Goal: Transaction & Acquisition: Purchase product/service

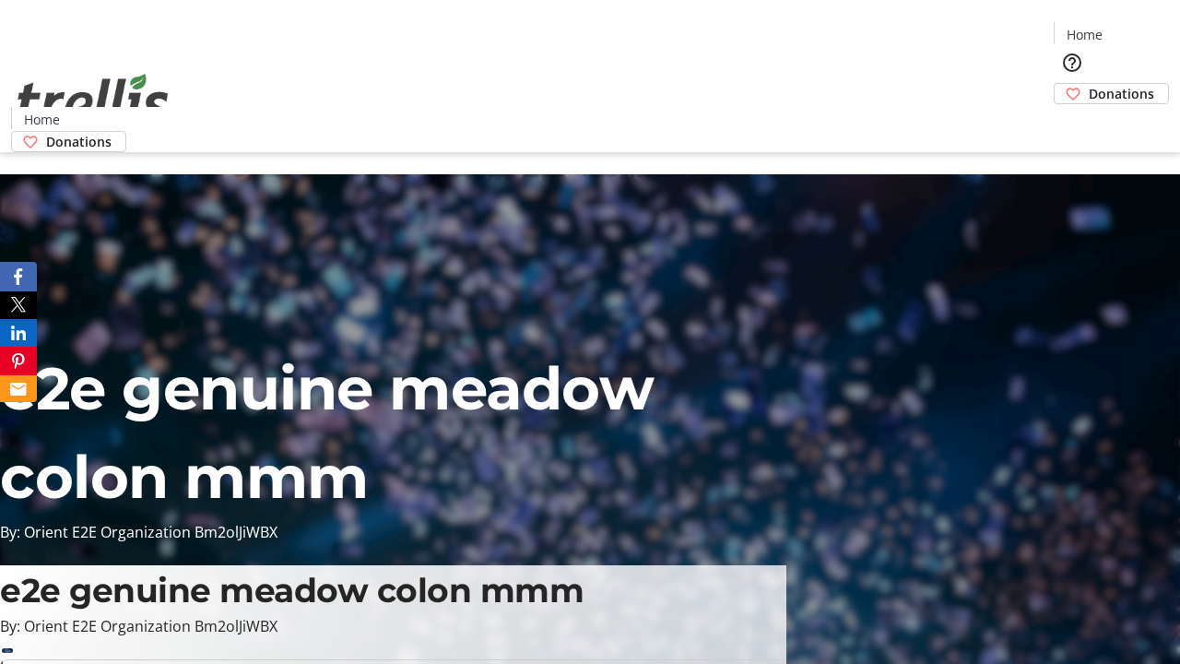
click at [1088, 84] on span "Donations" at bounding box center [1120, 93] width 65 height 19
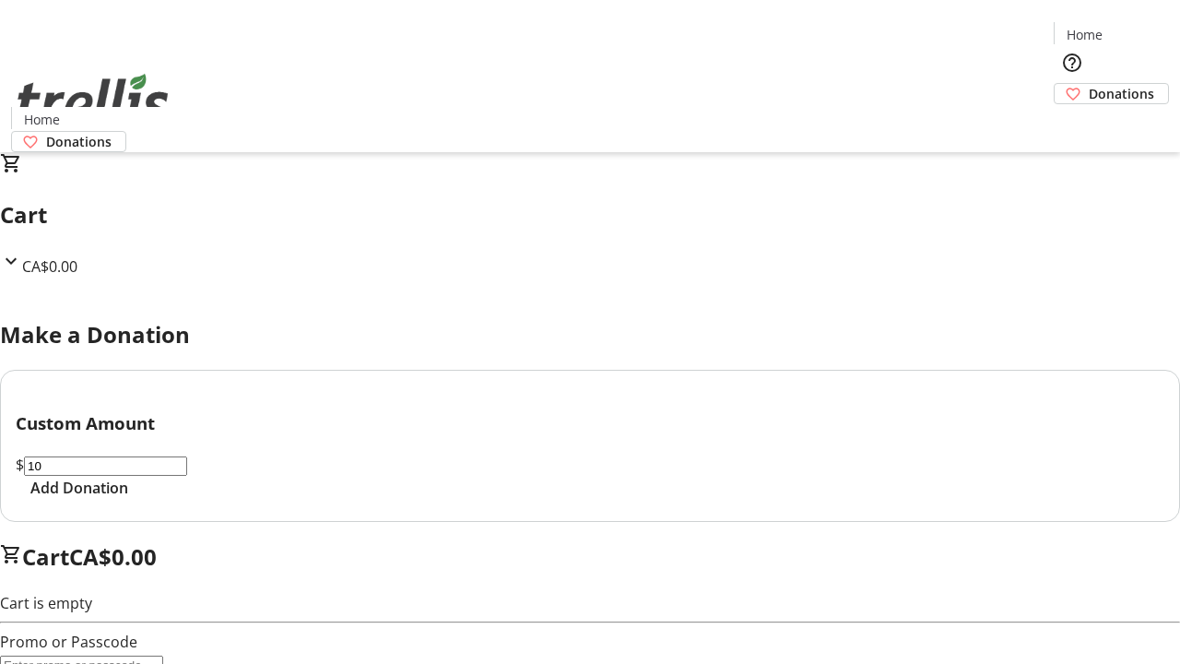
click at [128, 499] on span "Add Donation" at bounding box center [79, 487] width 98 height 22
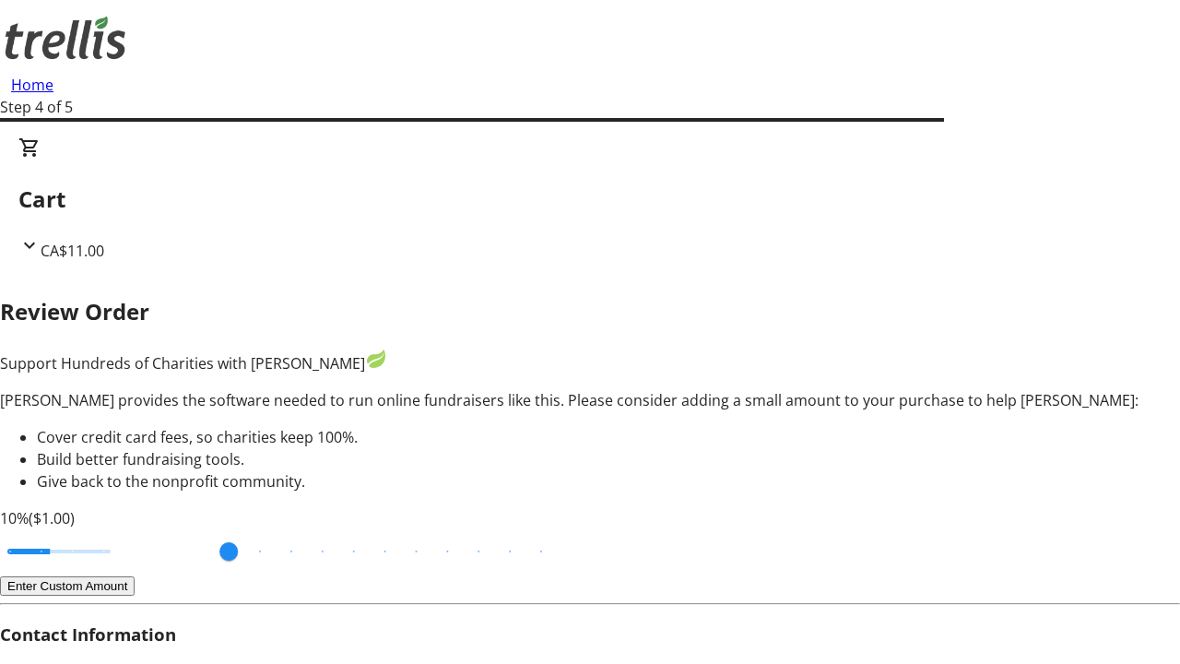
click at [135, 576] on button "Enter Custom Amount" at bounding box center [67, 585] width 135 height 19
